Goal: Task Accomplishment & Management: Manage account settings

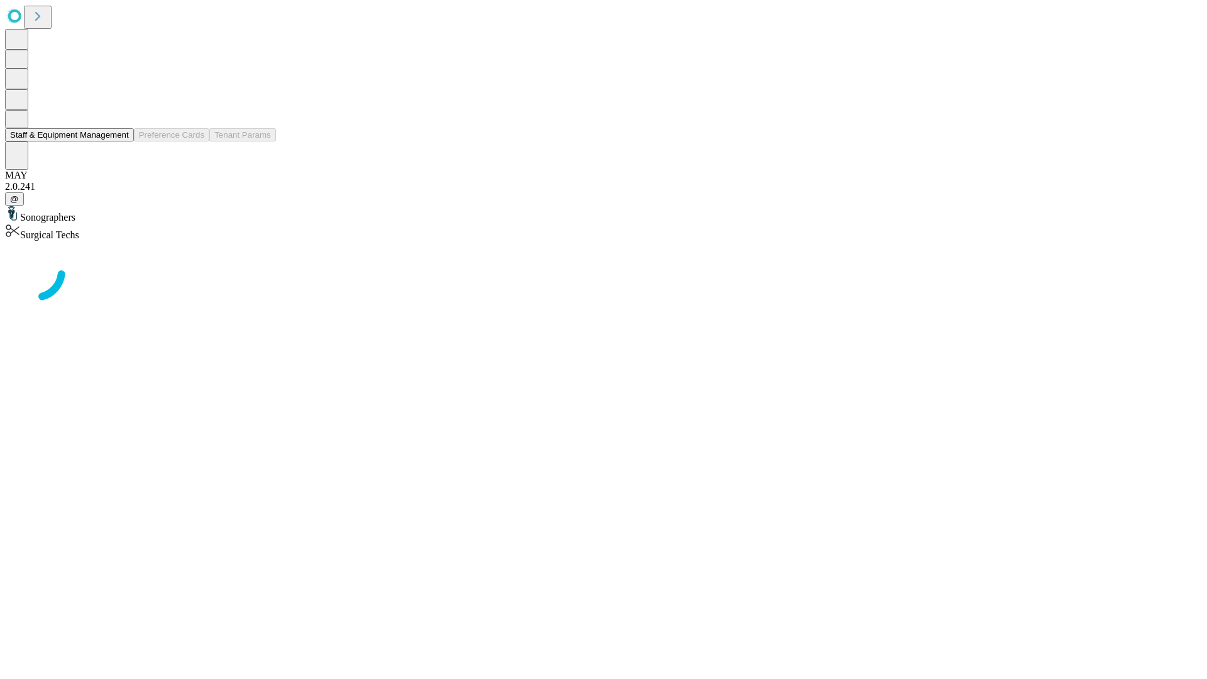
click at [120, 141] on button "Staff & Equipment Management" at bounding box center [69, 134] width 129 height 13
